Goal: Transaction & Acquisition: Book appointment/travel/reservation

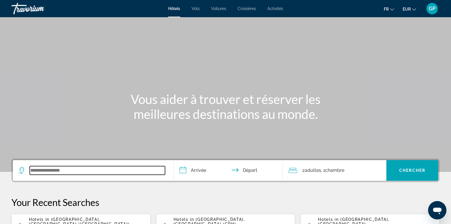
click at [52, 171] on input "Search widget" at bounding box center [97, 170] width 135 height 9
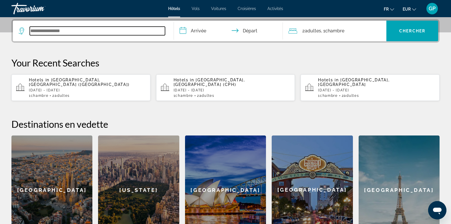
scroll to position [140, 0]
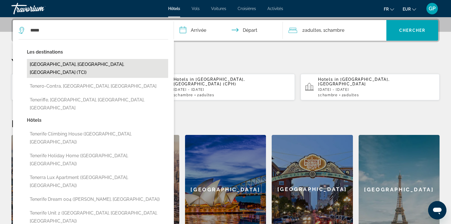
click at [56, 65] on button "[GEOGRAPHIC_DATA], [GEOGRAPHIC_DATA], [GEOGRAPHIC_DATA] (TCI)" at bounding box center [97, 68] width 141 height 19
type input "**********"
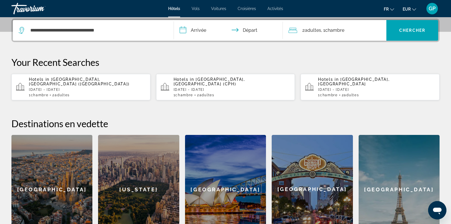
click at [197, 31] on input "**********" at bounding box center [230, 31] width 112 height 22
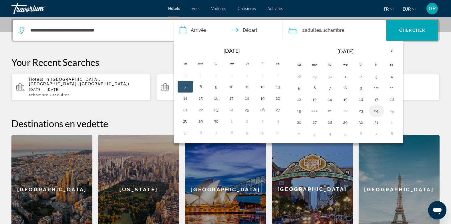
click at [373, 110] on button "24" at bounding box center [376, 111] width 9 height 8
click at [298, 122] on button "26" at bounding box center [299, 122] width 9 height 8
type input "**********"
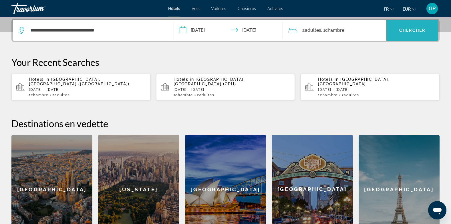
click at [400, 27] on span "Search widget" at bounding box center [413, 30] width 52 height 14
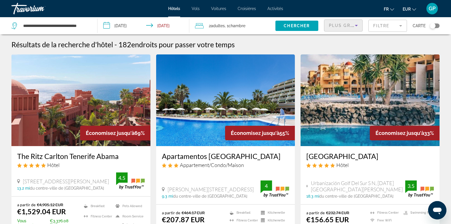
click at [342, 25] on span "Plus grandes économies" at bounding box center [363, 25] width 68 height 5
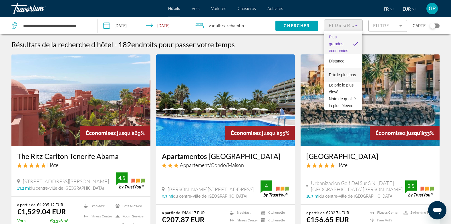
click at [344, 75] on span "Prix le plus bas" at bounding box center [342, 74] width 27 height 7
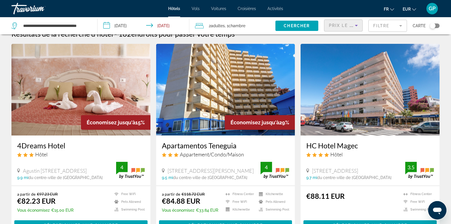
scroll to position [29, 0]
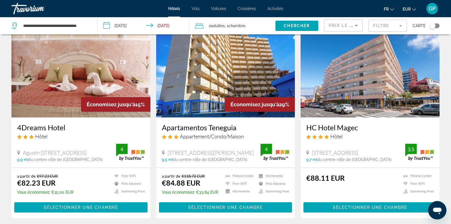
click at [375, 93] on img "Main content" at bounding box center [370, 72] width 139 height 92
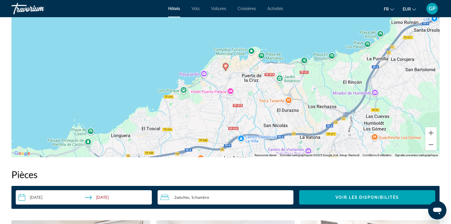
scroll to position [572, 0]
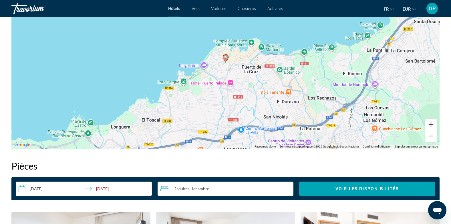
click at [432, 124] on button "Zoom avant" at bounding box center [431, 123] width 11 height 11
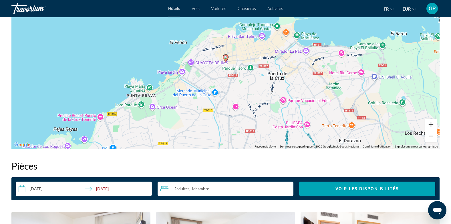
click at [431, 123] on button "Zoom avant" at bounding box center [431, 123] width 11 height 11
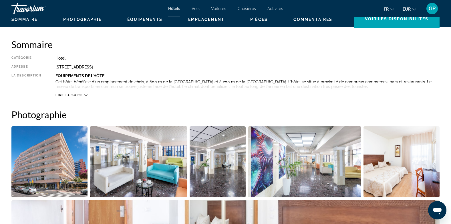
scroll to position [172, 0]
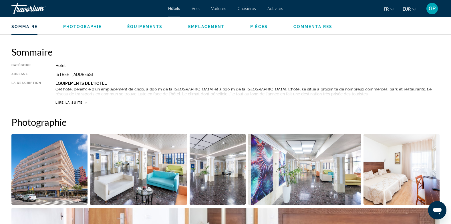
click at [83, 101] on div "Lire la suite" at bounding box center [72, 103] width 32 height 4
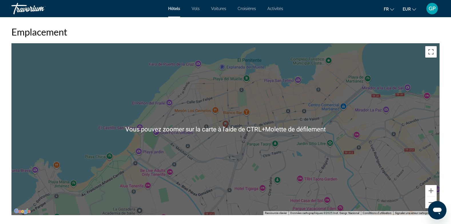
scroll to position [515, 0]
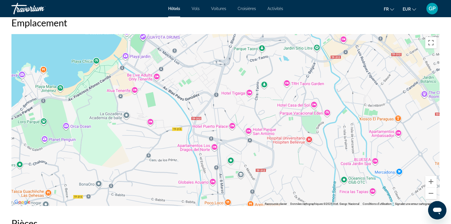
drag, startPoint x: 246, startPoint y: 168, endPoint x: 232, endPoint y: 80, distance: 88.9
click at [232, 80] on div "Pour activer le glissement avec le clavier, appuyez sur Alt+Entrée. Une fois ce…" at bounding box center [225, 120] width 428 height 172
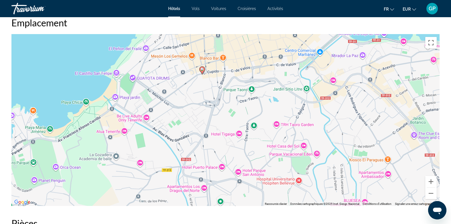
drag, startPoint x: 288, startPoint y: 111, endPoint x: 278, endPoint y: 155, distance: 44.4
click at [278, 155] on div "Pour activer le glissement avec le clavier, appuyez sur Alt+Entrée. Une fois ce…" at bounding box center [225, 120] width 428 height 172
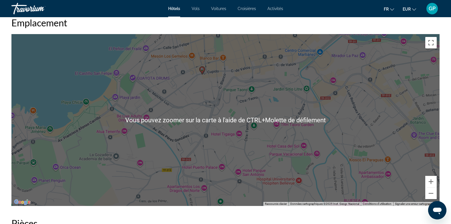
scroll to position [486, 0]
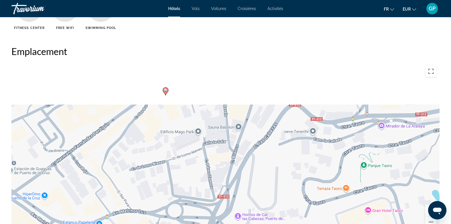
drag, startPoint x: 208, startPoint y: 104, endPoint x: 219, endPoint y: 185, distance: 82.6
click at [217, 193] on div "Pour activer le glissement avec le clavier, appuyez sur Alt+Entrée. Une fois ce…" at bounding box center [225, 149] width 428 height 172
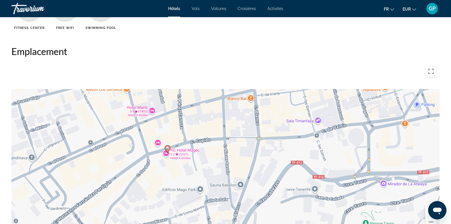
drag, startPoint x: 215, startPoint y: 128, endPoint x: 217, endPoint y: 179, distance: 50.4
click at [217, 182] on div "Pour activer le glissement avec le clavier, appuyez sur Alt+Entrée. Une fois ce…" at bounding box center [225, 149] width 428 height 172
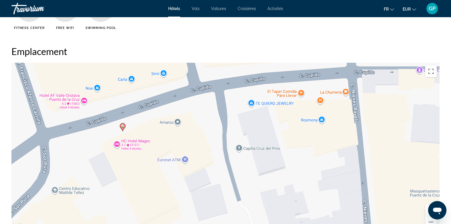
drag, startPoint x: 175, startPoint y: 165, endPoint x: 238, endPoint y: 169, distance: 62.8
click at [237, 169] on div "Pour activer le glissement avec le clavier, appuyez sur Alt+Entrée. Une fois ce…" at bounding box center [225, 149] width 428 height 172
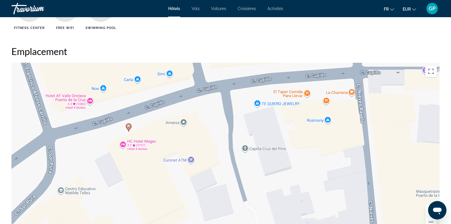
click at [133, 146] on div "Pour activer le glissement avec le clavier, appuyez sur Alt+Entrée. Une fois ce…" at bounding box center [225, 149] width 428 height 172
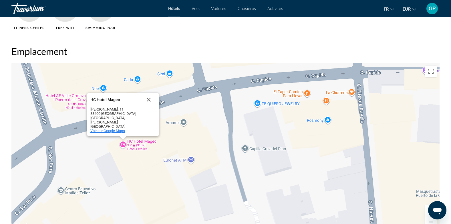
click at [112, 130] on span "Voir sur Google Maps" at bounding box center [107, 130] width 35 height 4
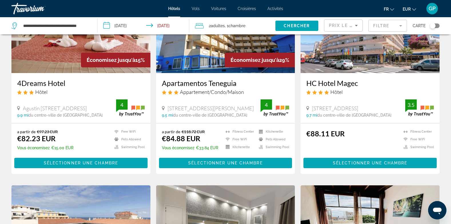
scroll to position [86, 0]
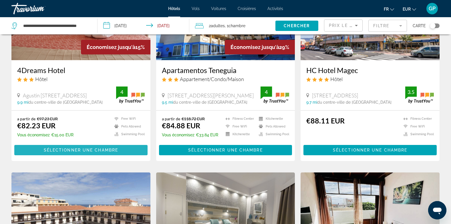
click at [80, 148] on span "Sélectionner une chambre" at bounding box center [81, 150] width 74 height 5
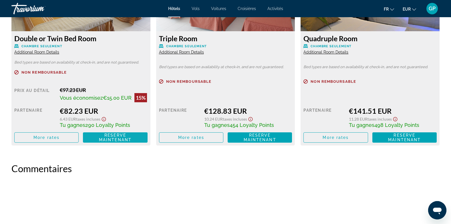
scroll to position [859, 0]
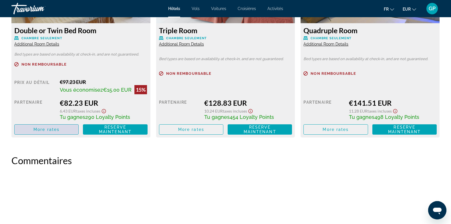
click at [39, 130] on span "More rates" at bounding box center [46, 129] width 26 height 5
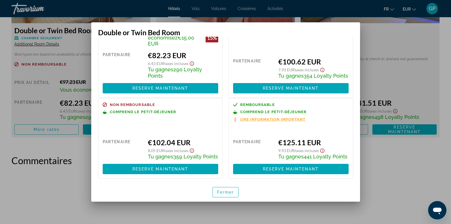
scroll to position [56, 0]
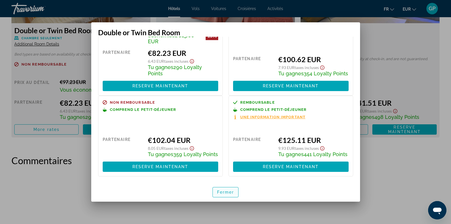
click at [219, 193] on span "Fermer" at bounding box center [225, 192] width 17 height 5
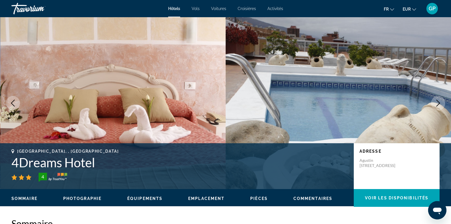
scroll to position [859, 0]
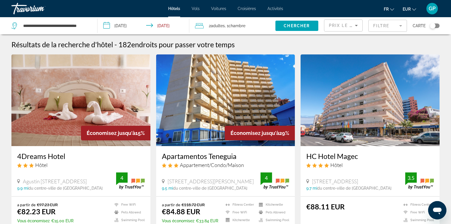
click at [207, 118] on img "Main content" at bounding box center [225, 100] width 139 height 92
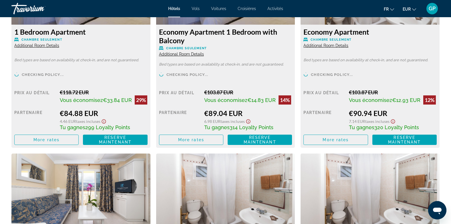
scroll to position [859, 0]
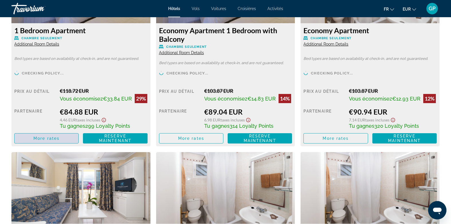
click at [38, 139] on span "More rates" at bounding box center [46, 138] width 26 height 5
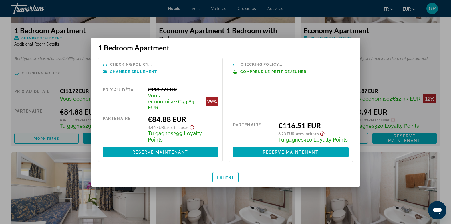
scroll to position [0, 0]
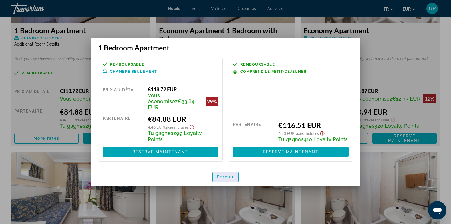
click at [225, 175] on span "Fermer" at bounding box center [225, 177] width 17 height 5
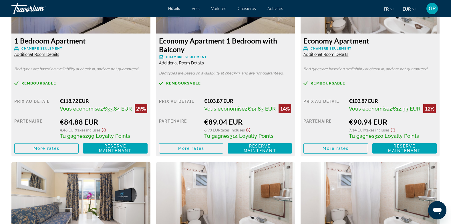
scroll to position [858, 0]
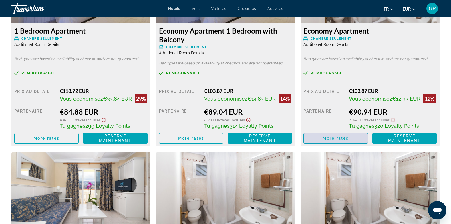
click at [334, 139] on span "More rates" at bounding box center [336, 138] width 26 height 5
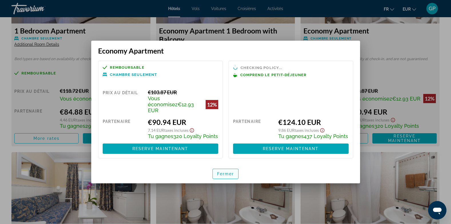
click at [236, 169] on span "button" at bounding box center [226, 174] width 26 height 14
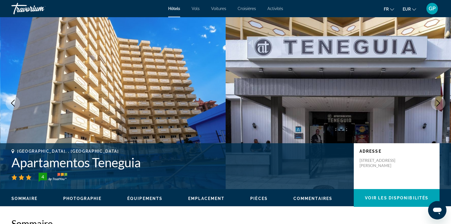
scroll to position [858, 0]
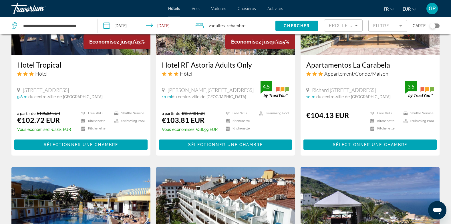
scroll to position [544, 0]
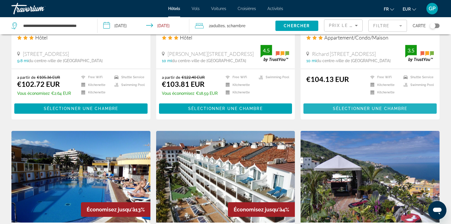
click at [371, 106] on span "Sélectionner une chambre" at bounding box center [370, 108] width 74 height 5
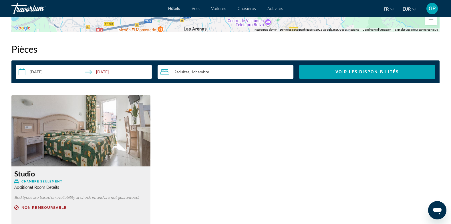
scroll to position [801, 0]
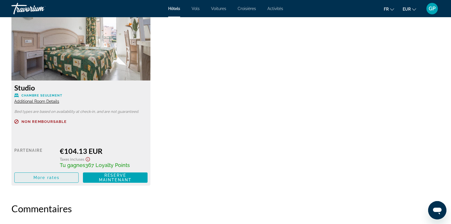
click at [35, 179] on span "More rates" at bounding box center [46, 177] width 26 height 5
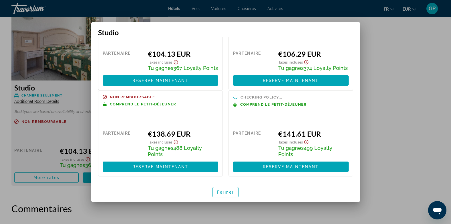
scroll to position [44, 0]
click at [229, 193] on span "Fermer" at bounding box center [225, 192] width 17 height 5
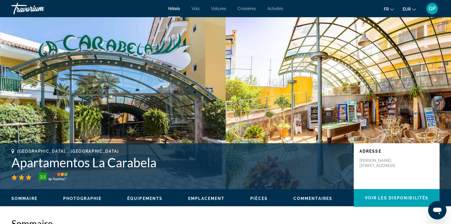
scroll to position [801, 0]
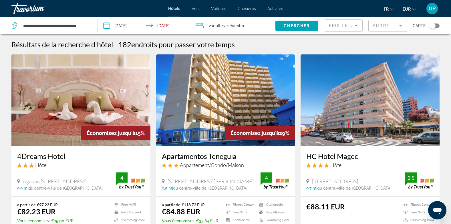
click at [349, 104] on img "Main content" at bounding box center [370, 100] width 139 height 92
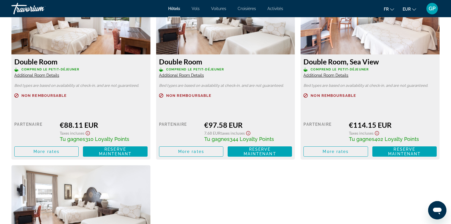
scroll to position [801, 0]
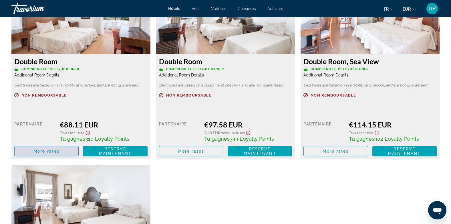
click at [45, 152] on span "More rates" at bounding box center [46, 151] width 26 height 5
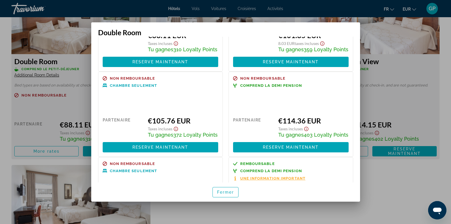
scroll to position [58, 0]
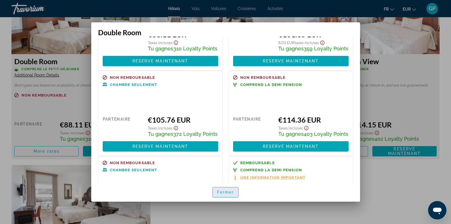
click at [228, 192] on span "Fermer" at bounding box center [225, 192] width 17 height 5
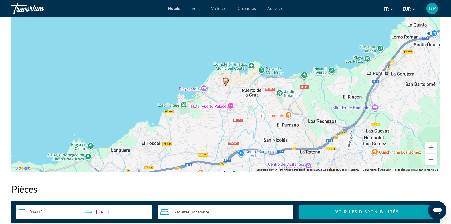
scroll to position [544, 0]
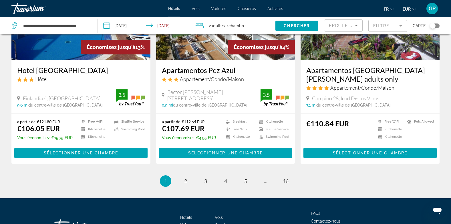
scroll to position [743, 0]
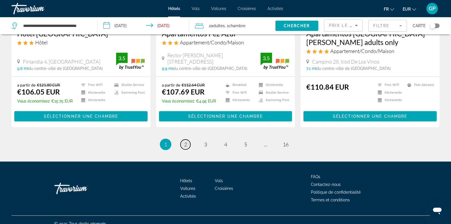
click at [187, 141] on span "2" at bounding box center [185, 144] width 3 height 6
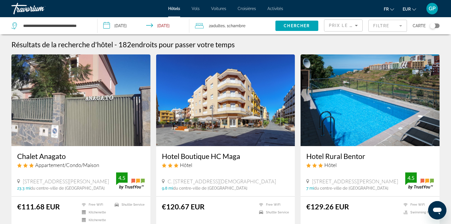
click at [235, 118] on img "Main content" at bounding box center [225, 100] width 139 height 92
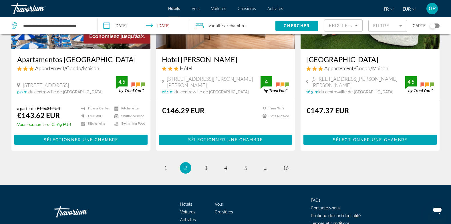
scroll to position [740, 0]
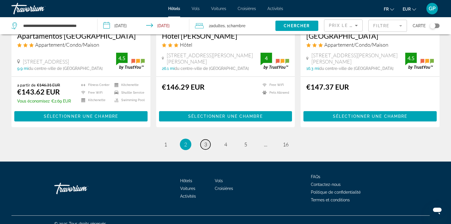
click at [207, 141] on span "3" at bounding box center [205, 144] width 3 height 6
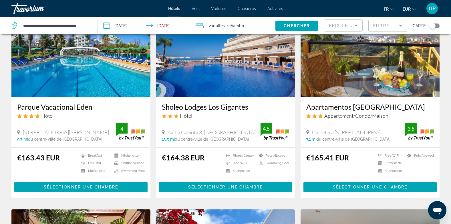
scroll to position [458, 0]
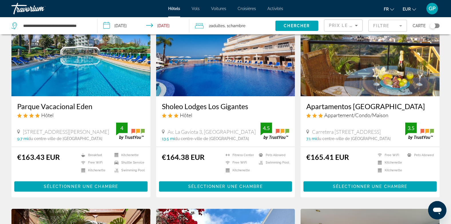
click at [82, 78] on img "Main content" at bounding box center [80, 51] width 139 height 92
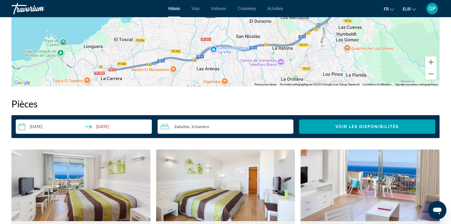
scroll to position [658, 0]
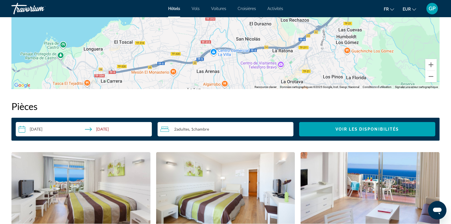
click at [49, 130] on input "**********" at bounding box center [85, 130] width 139 height 16
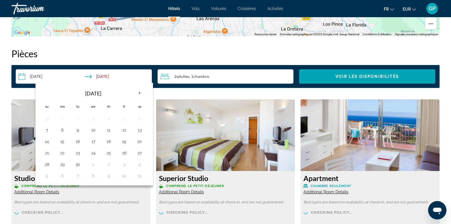
scroll to position [715, 0]
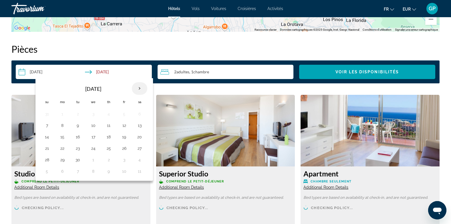
click at [139, 88] on th "Next month" at bounding box center [139, 88] width 15 height 13
click at [50, 159] on button "26" at bounding box center [46, 160] width 9 height 8
click at [106, 159] on button "30" at bounding box center [108, 160] width 9 height 8
type input "**********"
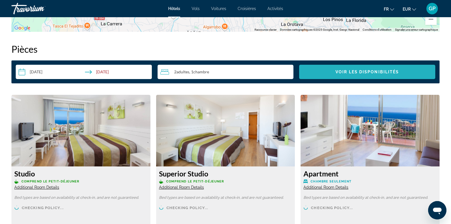
click at [362, 75] on span "Search widget" at bounding box center [367, 72] width 136 height 14
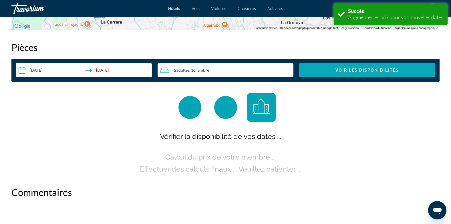
scroll to position [724, 0]
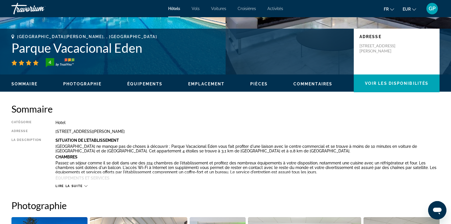
scroll to position [143, 0]
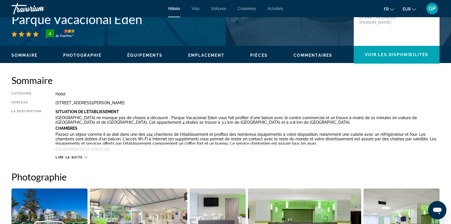
click at [81, 157] on span "Lire la suite" at bounding box center [69, 157] width 27 height 4
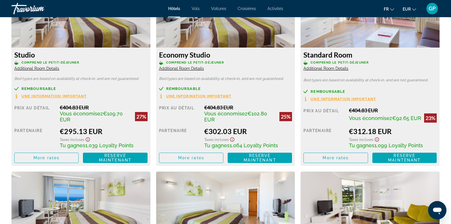
scroll to position [916, 0]
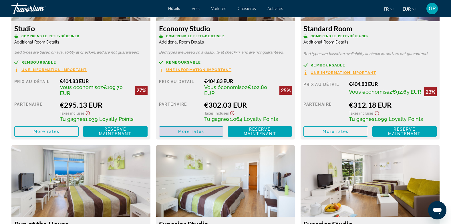
click at [193, 133] on span "More rates" at bounding box center [191, 131] width 26 height 5
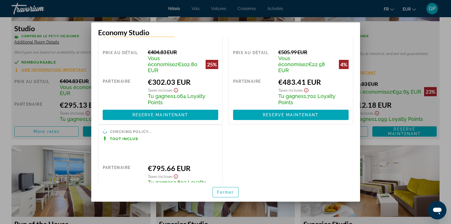
scroll to position [0, 0]
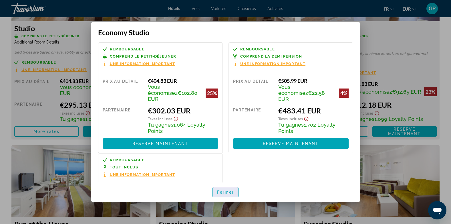
click at [224, 192] on span "Fermer" at bounding box center [225, 192] width 17 height 5
